Goal: Information Seeking & Learning: Learn about a topic

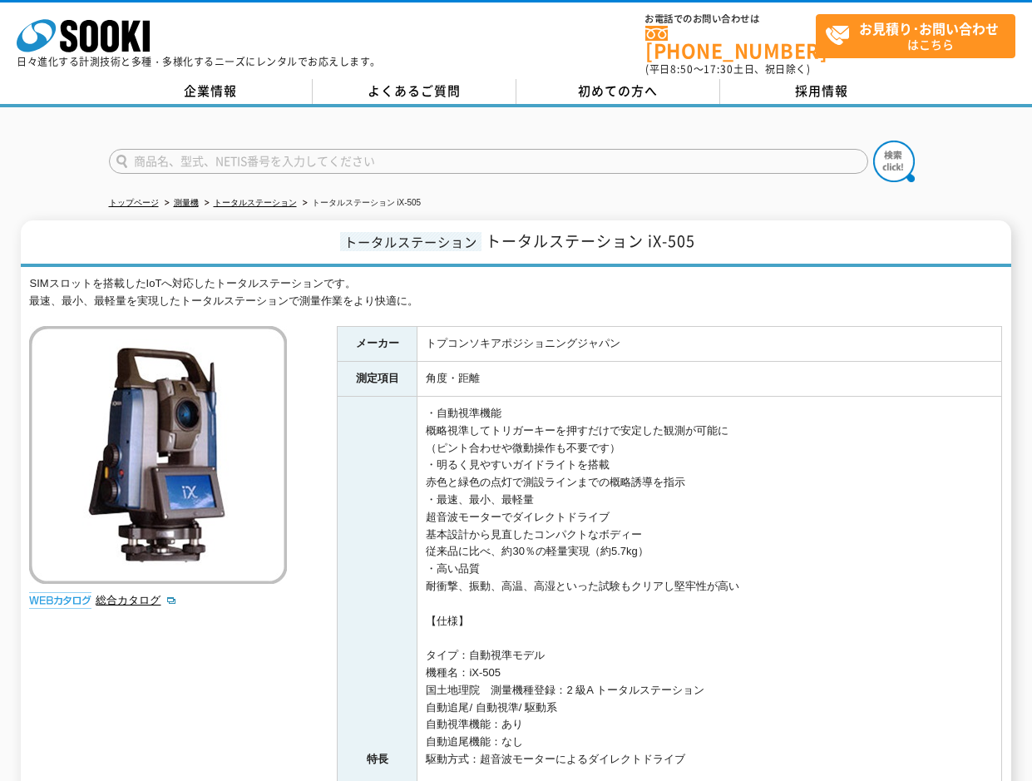
click at [311, 384] on div "SIMスロットを搭載したIoTへ対応したトータルステーションです。 最速、最小、最軽量を実現したトータルステーションで測量作業をより快適に。 総合カタログ メ…" at bounding box center [515, 752] width 973 height 955
click at [431, 290] on div "SIMスロットを搭載したIoTへ対応したトータルステーションです。 最速、最小、最軽量を実現したトータルステーションで測量作業をより快適に。" at bounding box center [515, 292] width 973 height 35
drag, startPoint x: 413, startPoint y: 293, endPoint x: 27, endPoint y: 273, distance: 387.3
click at [27, 273] on div "トータルステーション トータルステーション iX-505 SIMスロットを搭載したIoTへ対応したトータルステーションです。 最速、最小、最軽量を実現したトー…" at bounding box center [516, 725] width 991 height 1010
click at [319, 416] on div "SIMスロットを搭載したIoTへ対応したトータルステーションです。 最速、最小、最軽量を実現したトータルステーションで測量作業をより快適に。 総合カタログ メ…" at bounding box center [515, 752] width 973 height 955
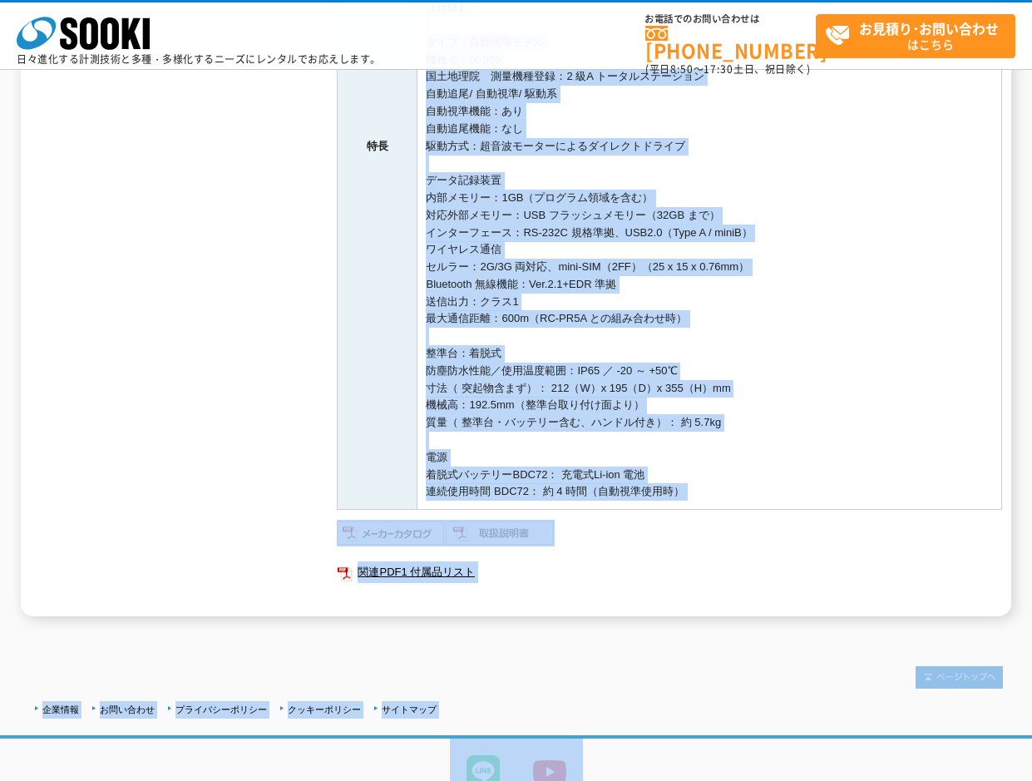
scroll to position [609, 0]
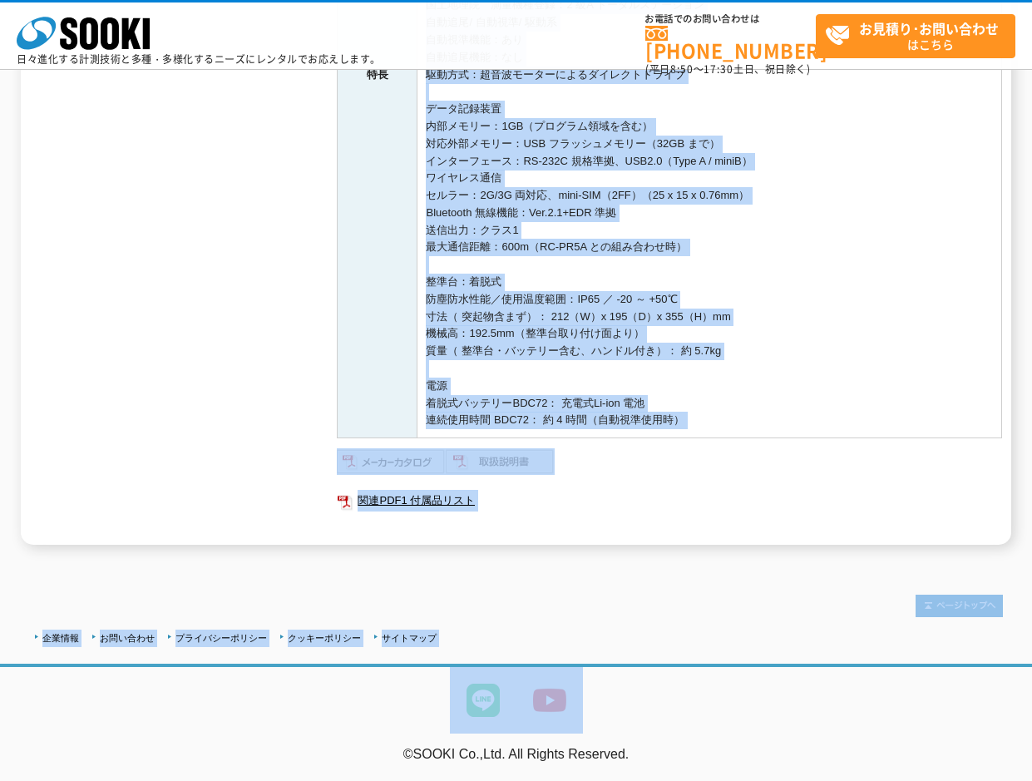
drag, startPoint x: 431, startPoint y: 188, endPoint x: 807, endPoint y: 409, distance: 436.2
click at [807, 409] on td "・自動視準機能 概略視準してトリガーキーを押すだけで安定した観測が可能に （ピント合わせや微動操作も不要です） ・明るく見やすいガイドライトを搭載 赤色と緑色…" at bounding box center [710, 74] width 585 height 727
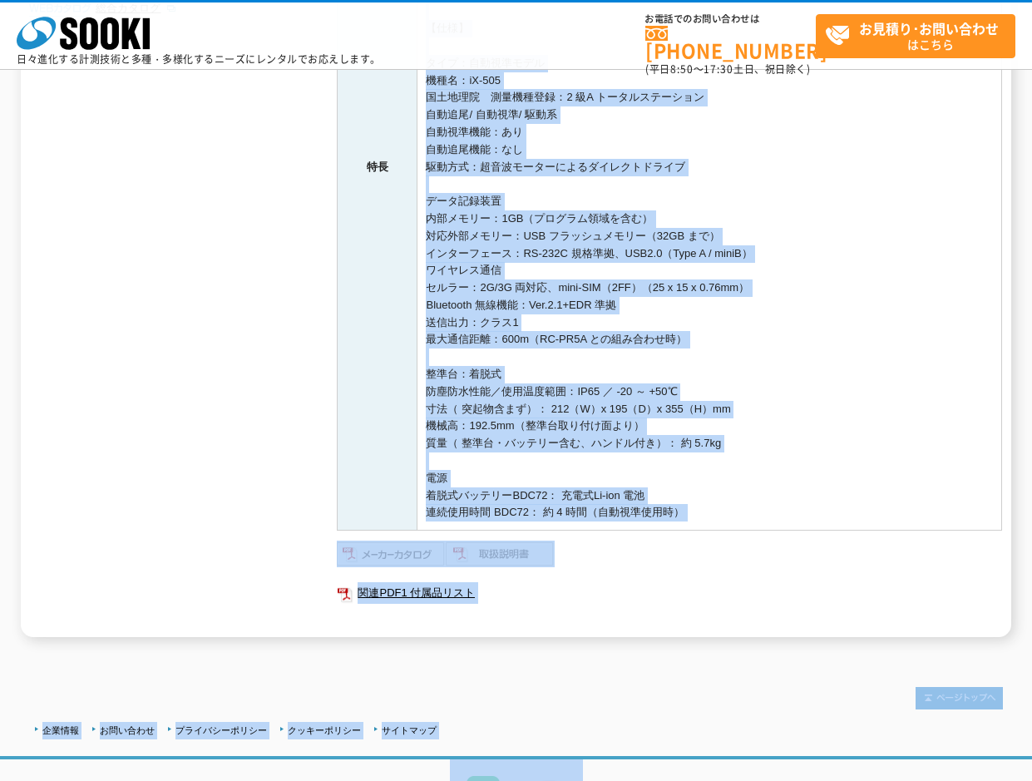
scroll to position [0, 0]
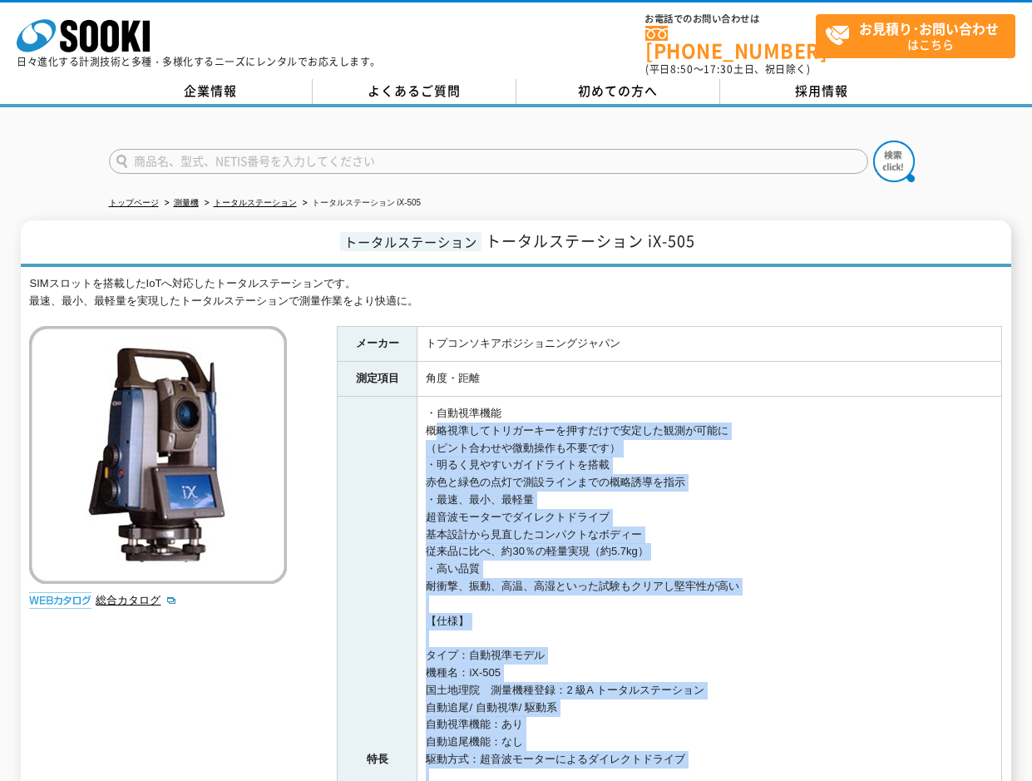
click at [725, 492] on td "・自動視準機能 概略視準してトリガーキーを押すだけで安定した観測が可能に （ピント合わせや微動操作も不要です） ・明るく見やすいガイドライトを搭載 赤色と緑色…" at bounding box center [710, 760] width 585 height 727
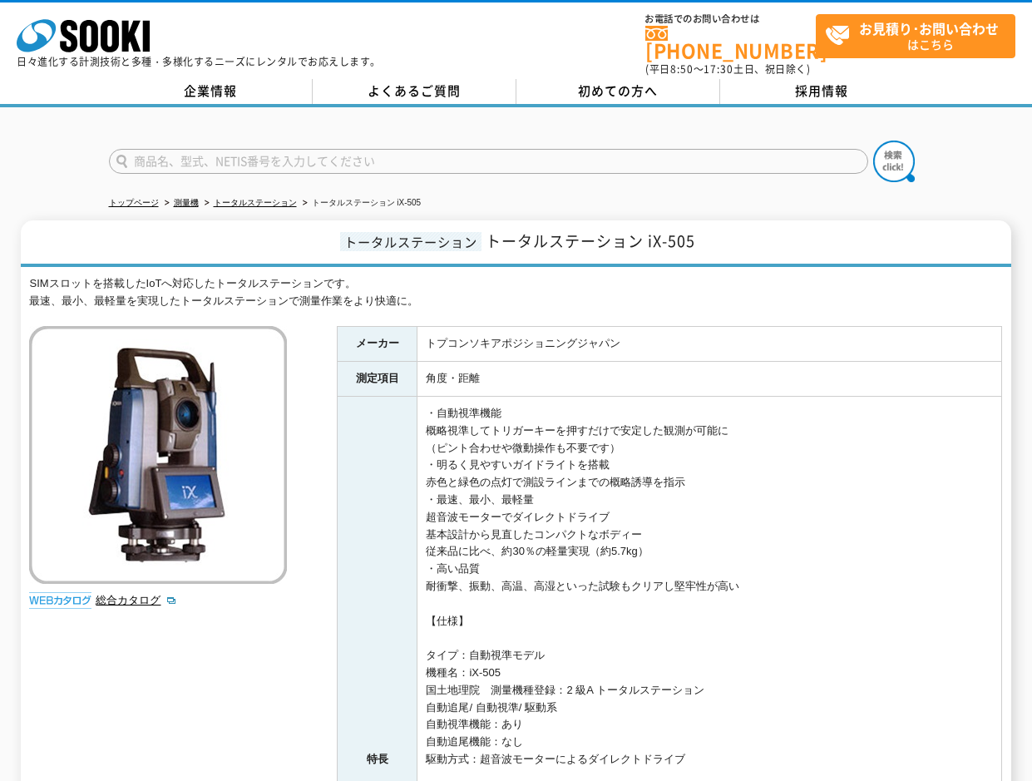
click at [703, 397] on td "・自動視準機能 概略視準してトリガーキーを押すだけで安定した観測が可能に （ピント合わせや微動操作も不要です） ・明るく見やすいガイドライトを搭載 赤色と緑色…" at bounding box center [710, 760] width 585 height 727
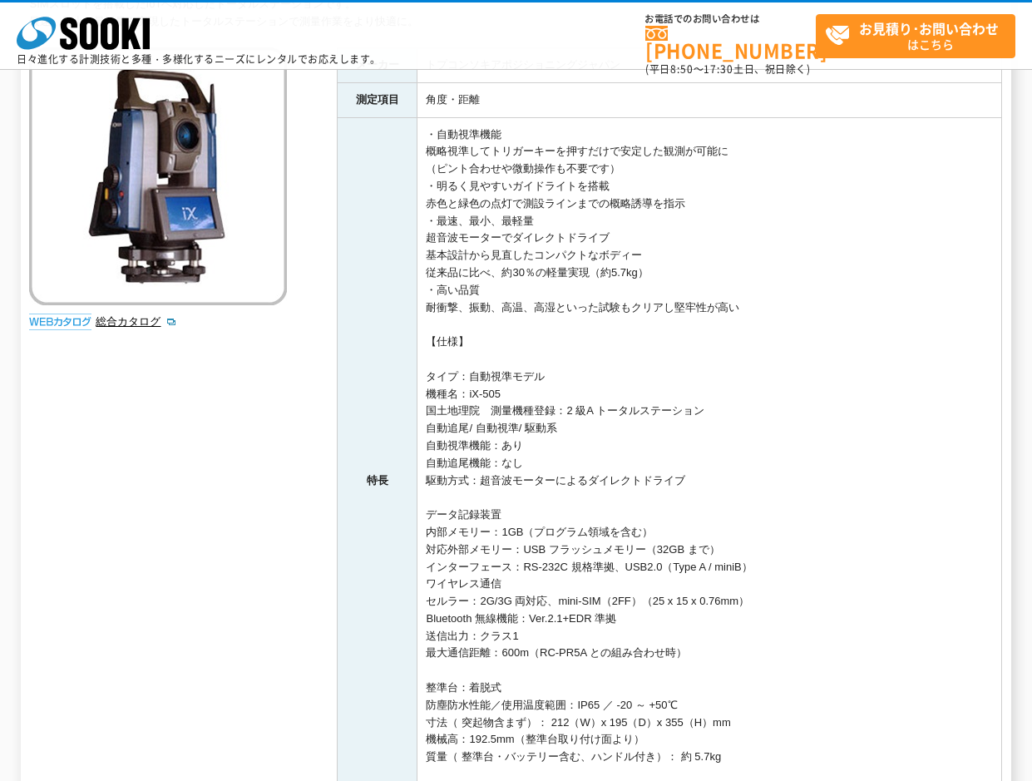
scroll to position [166, 0]
